Goal: Information Seeking & Learning: Learn about a topic

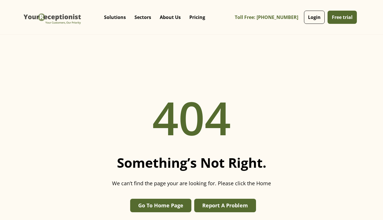
click at [63, 18] on img "home" at bounding box center [52, 17] width 60 height 26
click at [195, 19] on link "Pricing" at bounding box center [197, 17] width 24 height 17
click at [55, 20] on img "home" at bounding box center [52, 17] width 60 height 26
